Goal: Find specific page/section

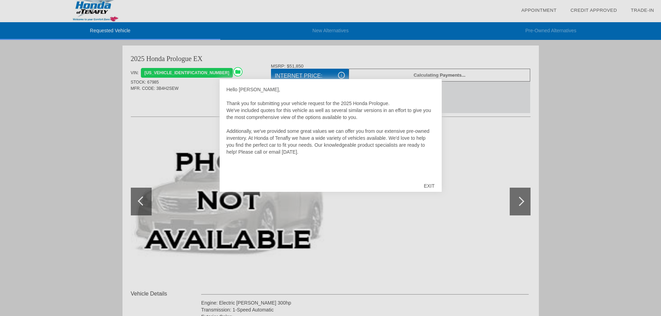
click at [433, 185] on div "EXIT" at bounding box center [429, 186] width 25 height 21
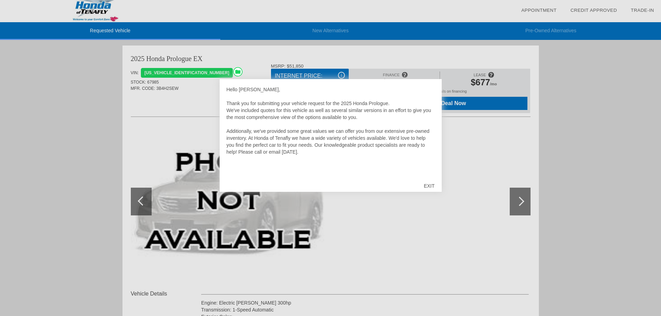
click at [428, 184] on div "EXIT" at bounding box center [429, 186] width 25 height 21
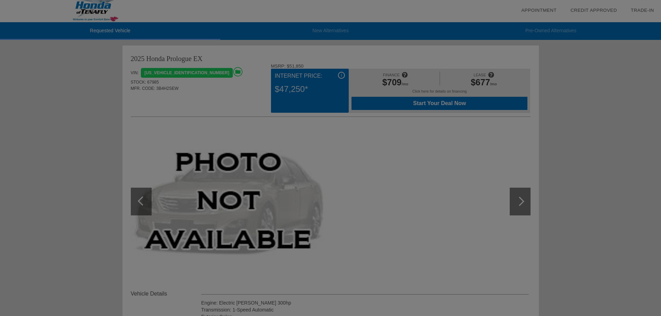
scroll to position [35, 0]
